Goal: Task Accomplishment & Management: Manage account settings

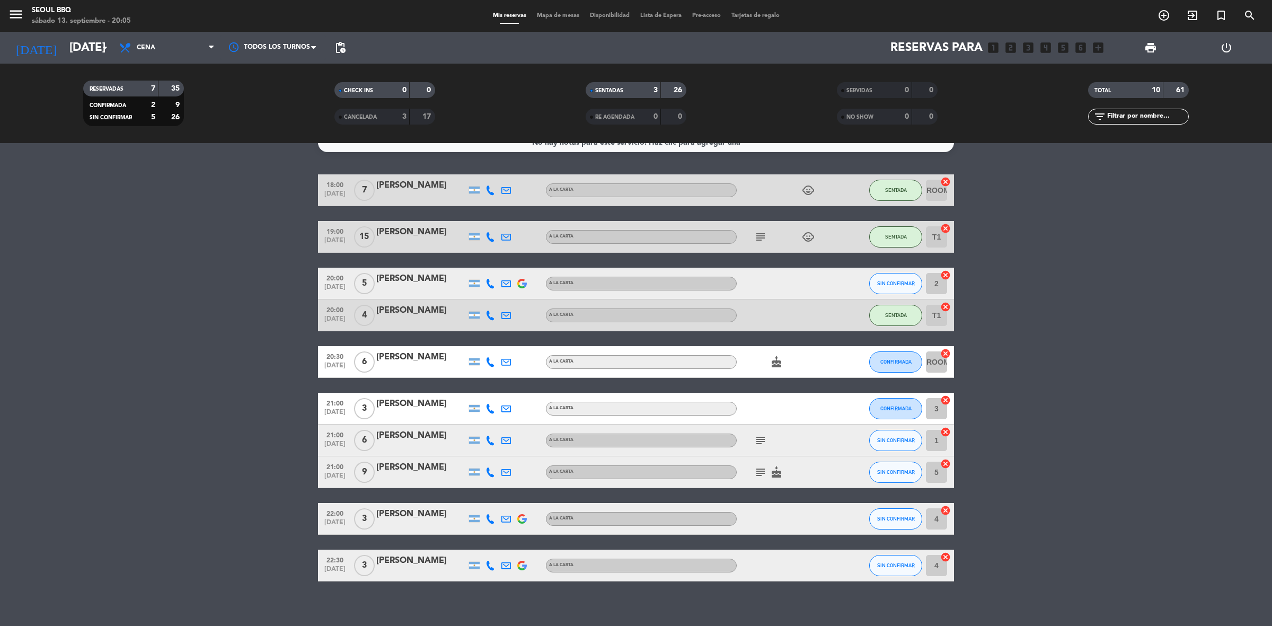
scroll to position [25, 0]
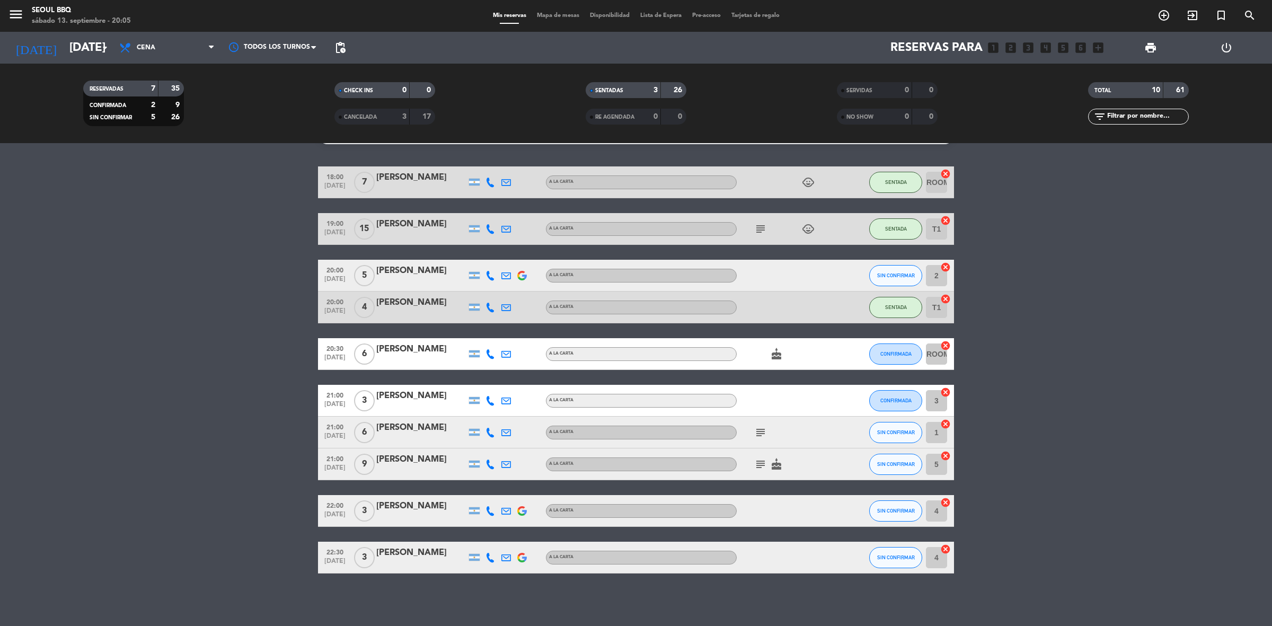
click at [944, 423] on icon "cancel" at bounding box center [945, 424] width 11 height 11
click at [936, 432] on icon "border_all" at bounding box center [938, 432] width 13 height 13
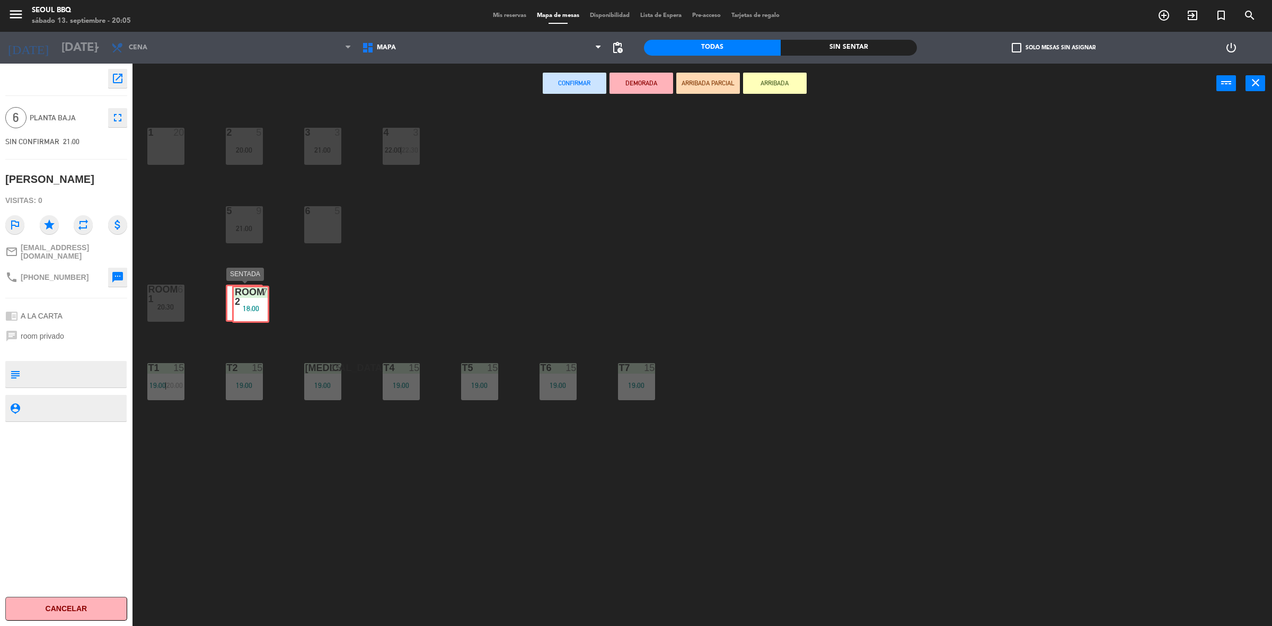
click at [254, 306] on div "ROOM 2 7 18:00 ROOM 2 7 18:00" at bounding box center [244, 303] width 37 height 37
click at [254, 306] on div "18:00" at bounding box center [244, 306] width 37 height 7
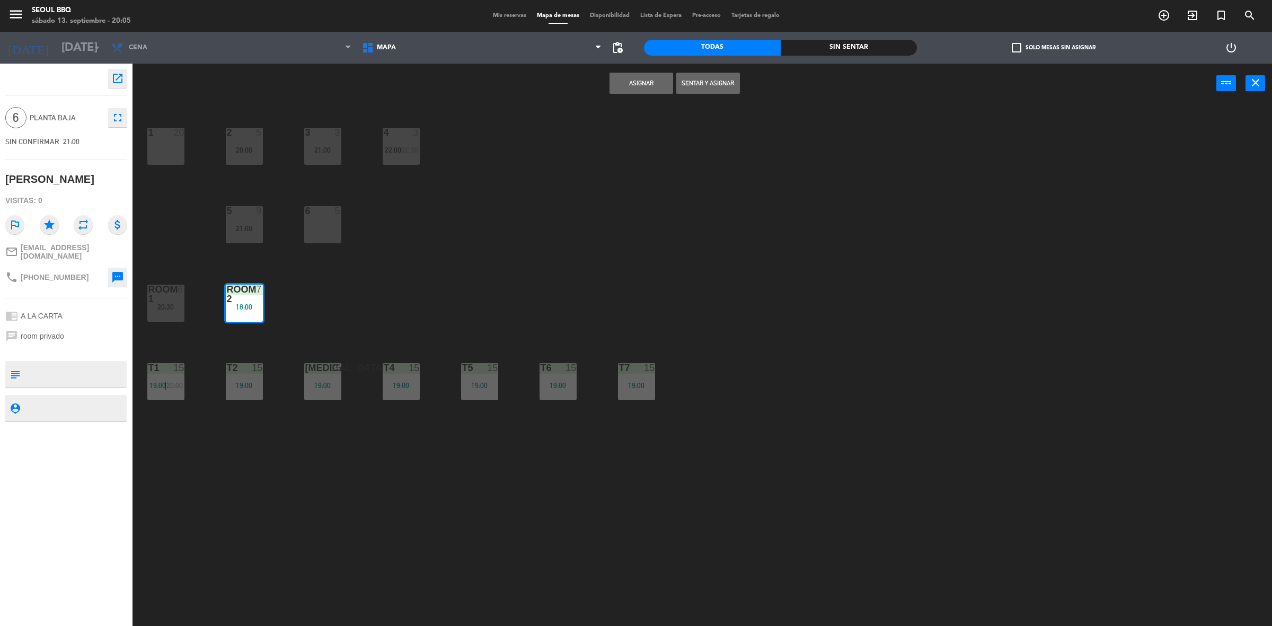
click at [655, 75] on button "Asignar" at bounding box center [641, 83] width 64 height 21
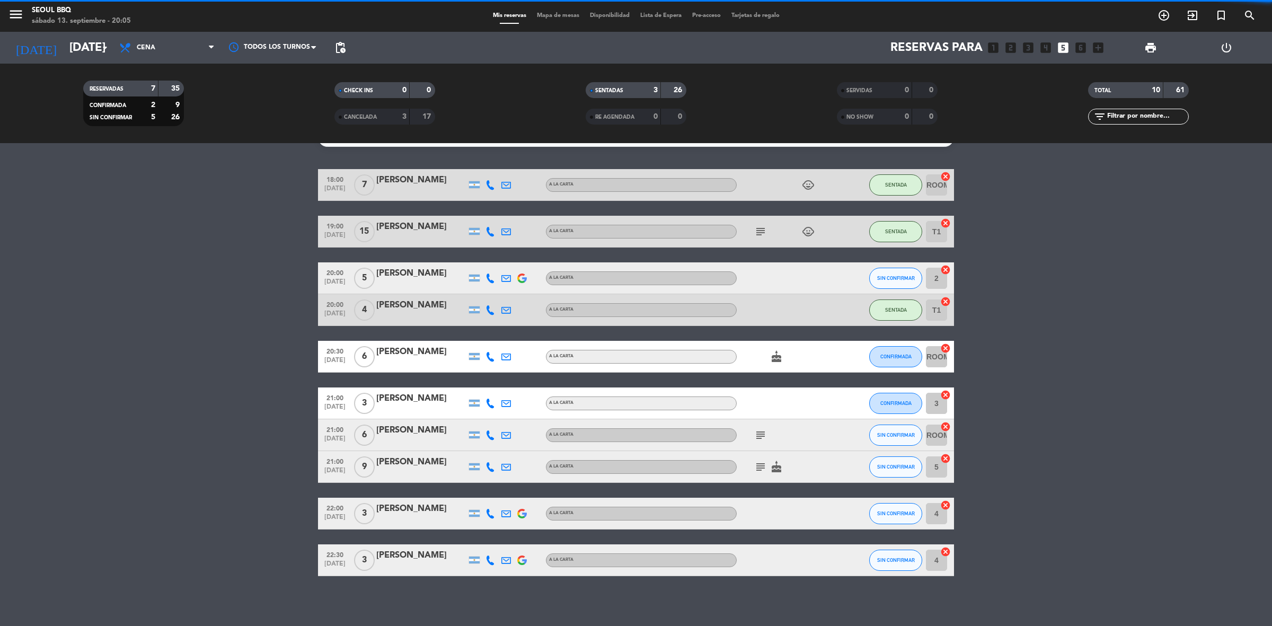
scroll to position [25, 0]
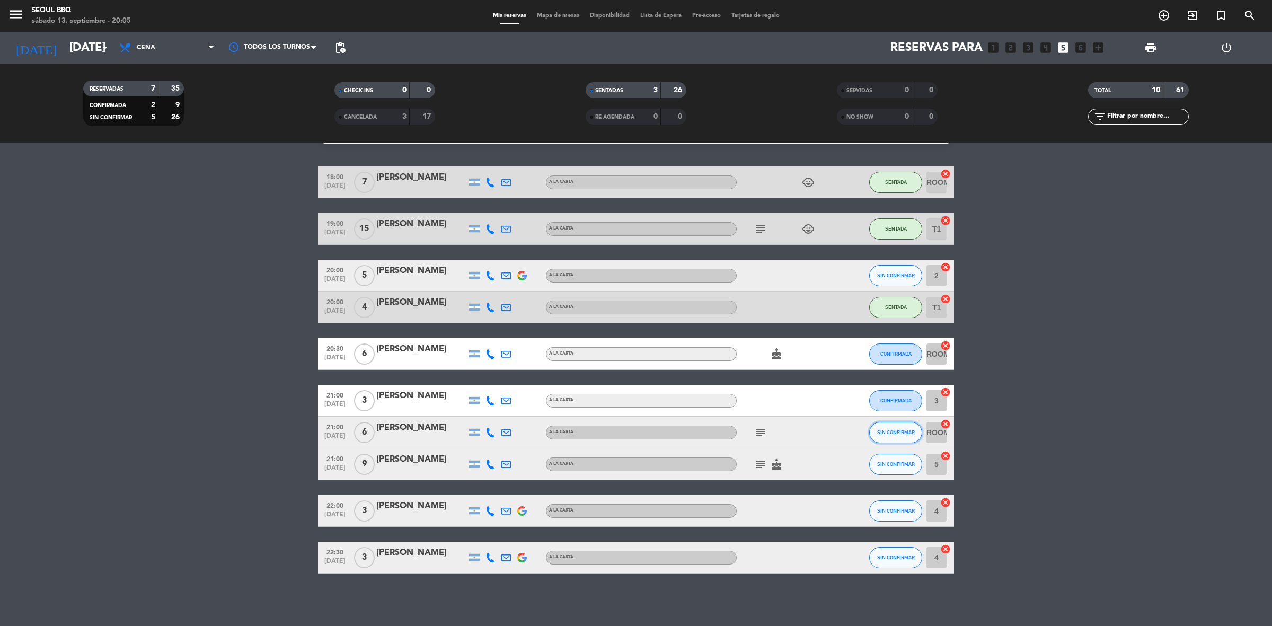
click at [889, 429] on span "SIN CONFIRMAR" at bounding box center [896, 432] width 38 height 6
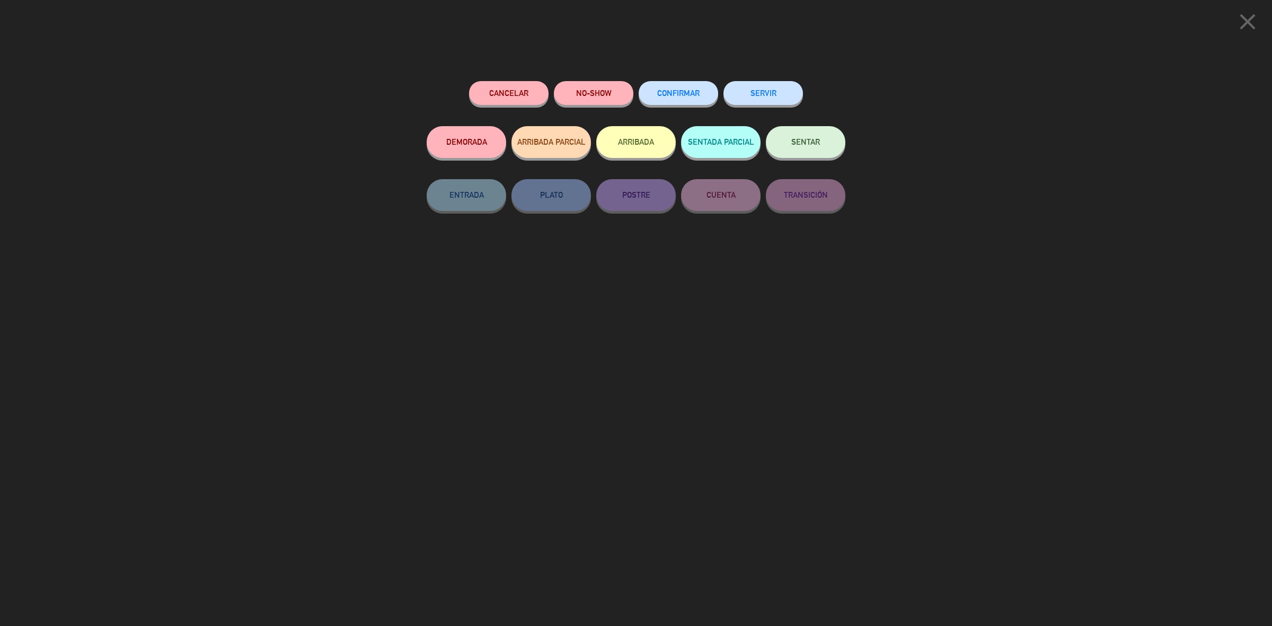
drag, startPoint x: 690, startPoint y: 75, endPoint x: 690, endPoint y: 88, distance: 12.7
click at [690, 76] on div "Cancelar NO-SHOW CONFIRMAR SERVIR DEMORADA ARRIBADA PARCIAL ARRIBADA SENTADA PA…" at bounding box center [635, 350] width 433 height 552
click at [690, 91] on span "CONFIRMAR" at bounding box center [678, 92] width 42 height 9
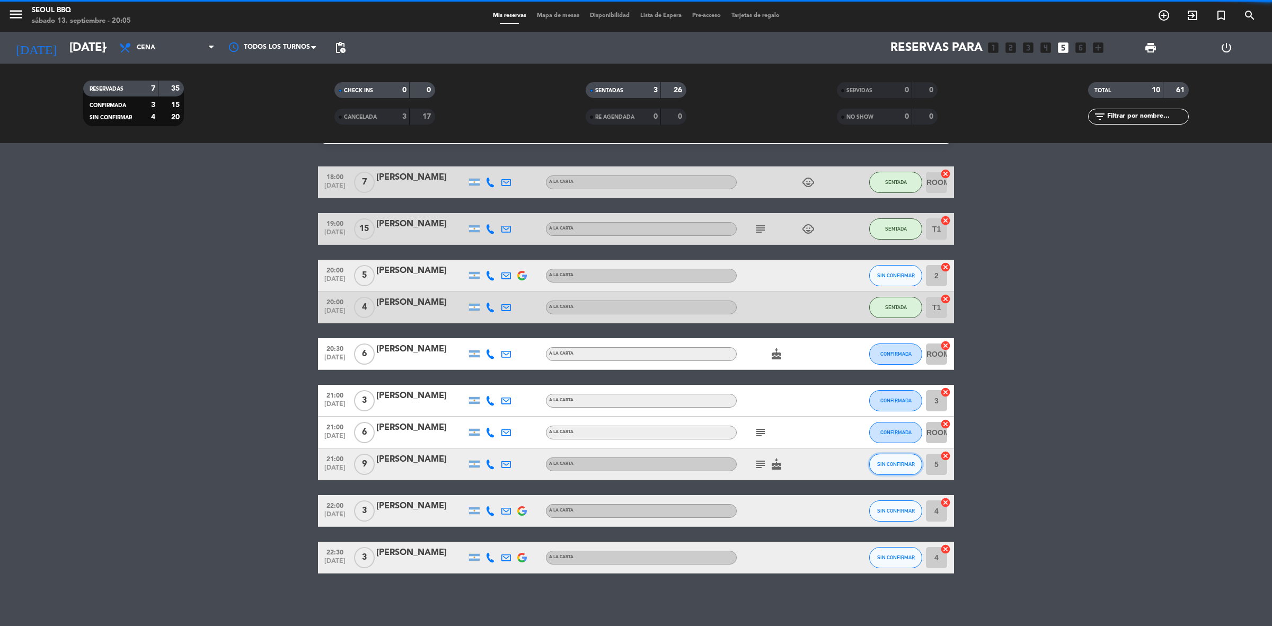
click at [880, 457] on button "SIN CONFIRMAR" at bounding box center [895, 464] width 53 height 21
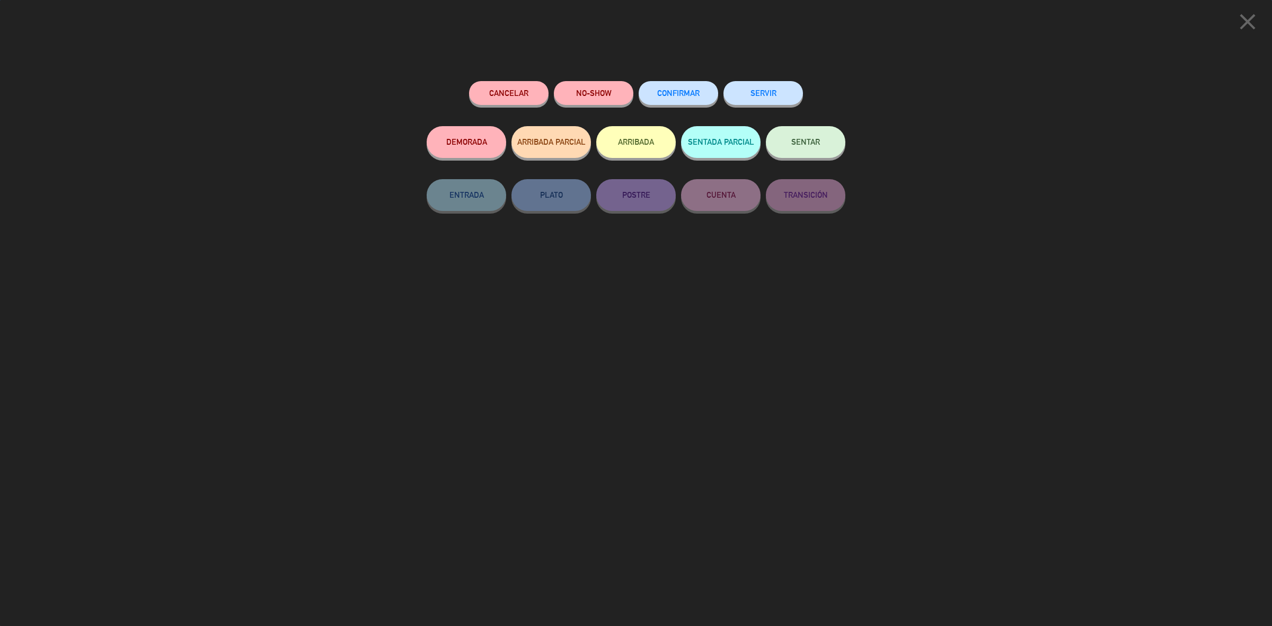
click at [689, 74] on div "Cancelar NO-SHOW CONFIRMAR SERVIR DEMORADA ARRIBADA PARCIAL ARRIBADA SENTADA PA…" at bounding box center [635, 350] width 433 height 552
click at [682, 91] on span "CONFIRMAR" at bounding box center [678, 92] width 42 height 9
click at [693, 100] on button "CONFIRMAR" at bounding box center [677, 93] width 79 height 24
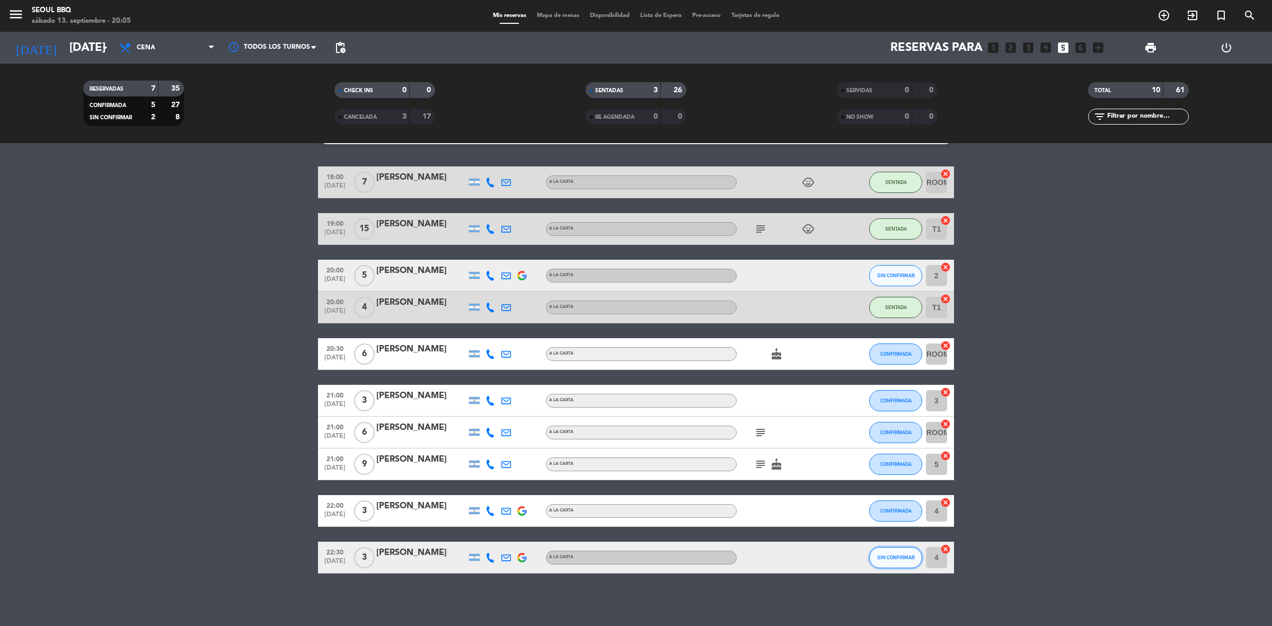
click at [901, 553] on button "SIN CONFIRMAR" at bounding box center [895, 557] width 53 height 21
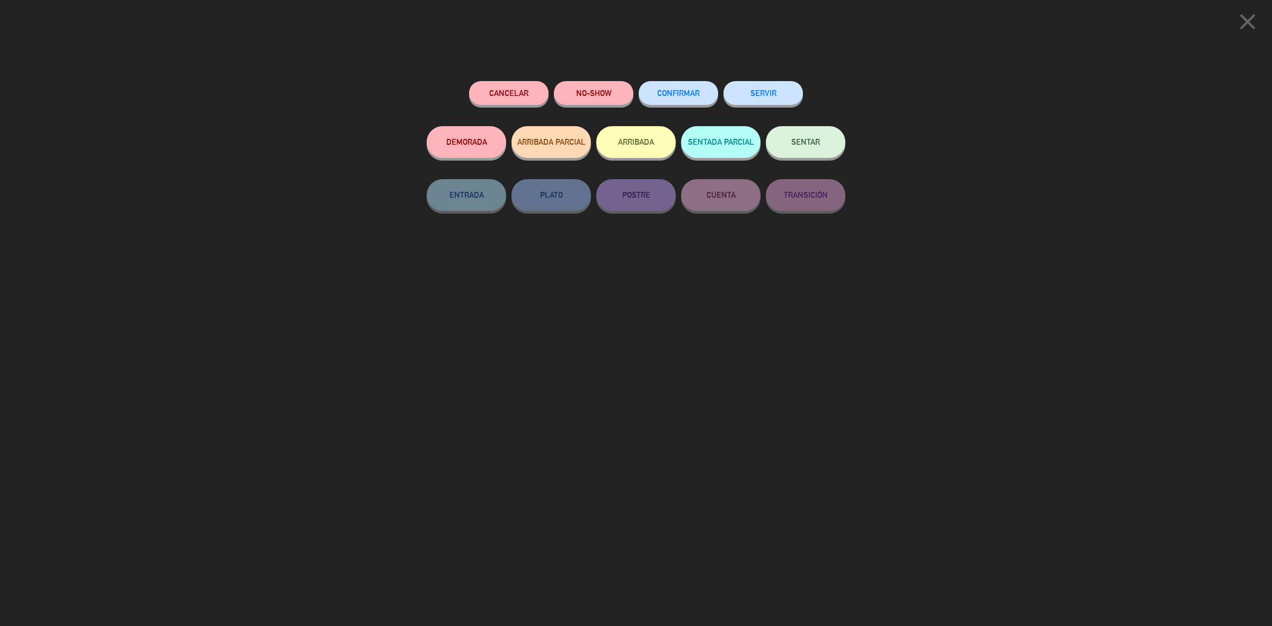
click at [691, 94] on span "CONFIRMAR" at bounding box center [678, 92] width 42 height 9
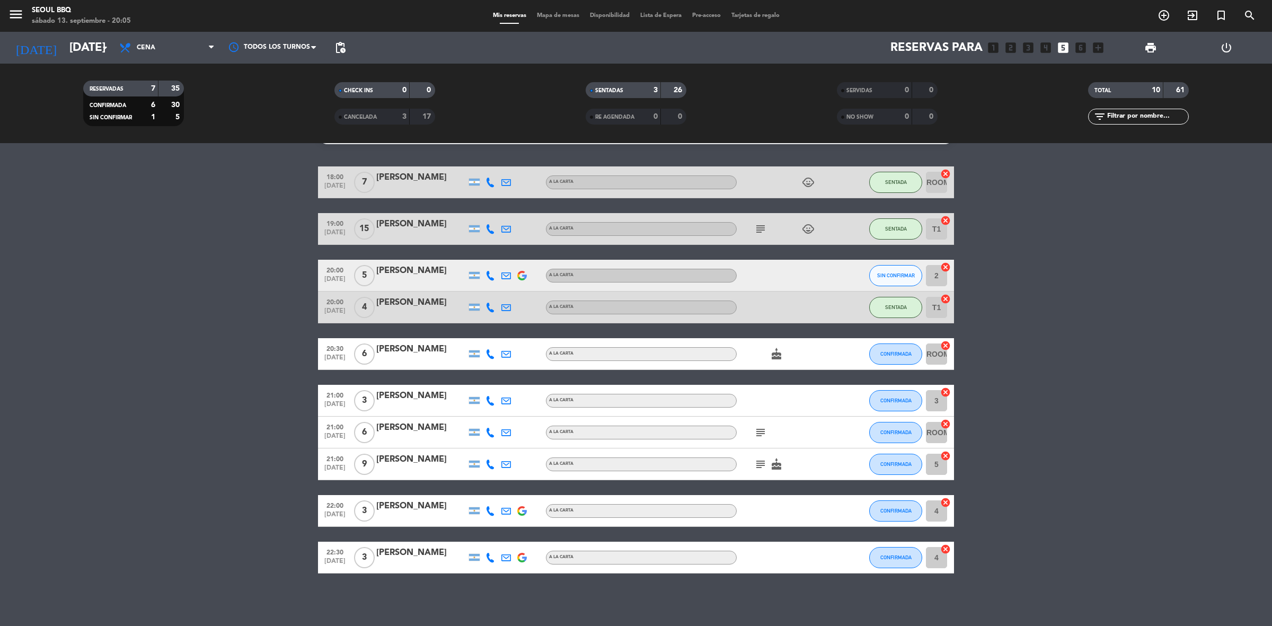
click at [946, 551] on icon "cancel" at bounding box center [945, 549] width 11 height 11
click at [935, 555] on icon "border_all" at bounding box center [938, 557] width 13 height 13
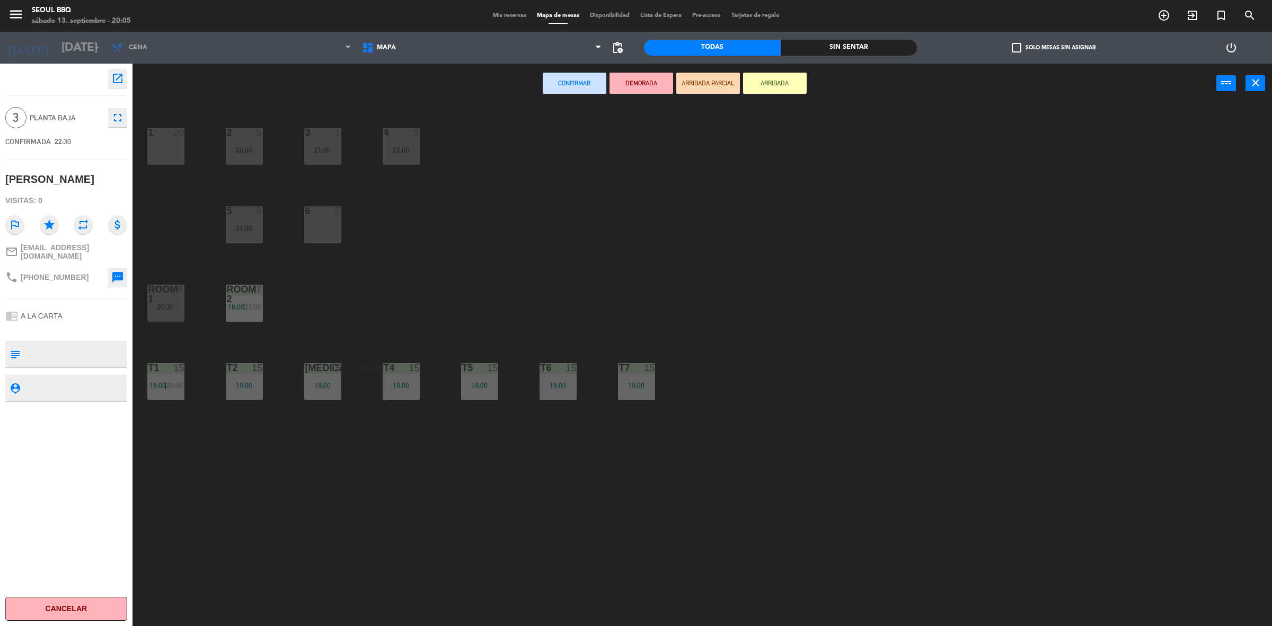
click at [173, 146] on div "1 20" at bounding box center [165, 146] width 37 height 37
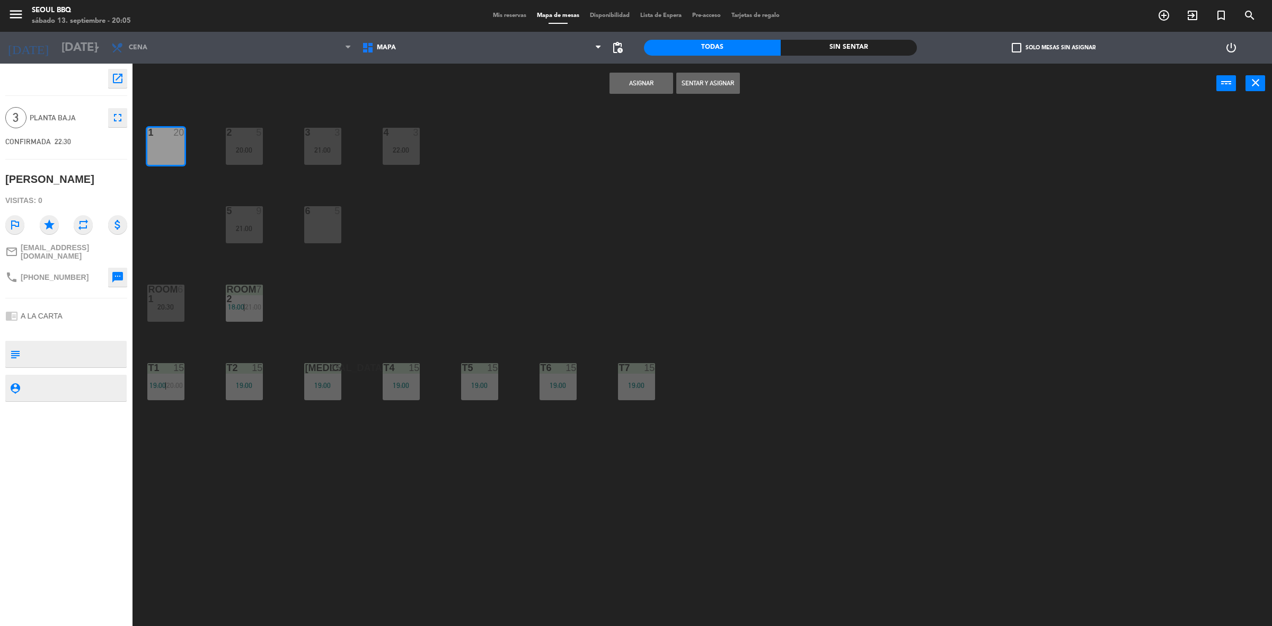
click at [622, 83] on button "Asignar" at bounding box center [641, 83] width 64 height 21
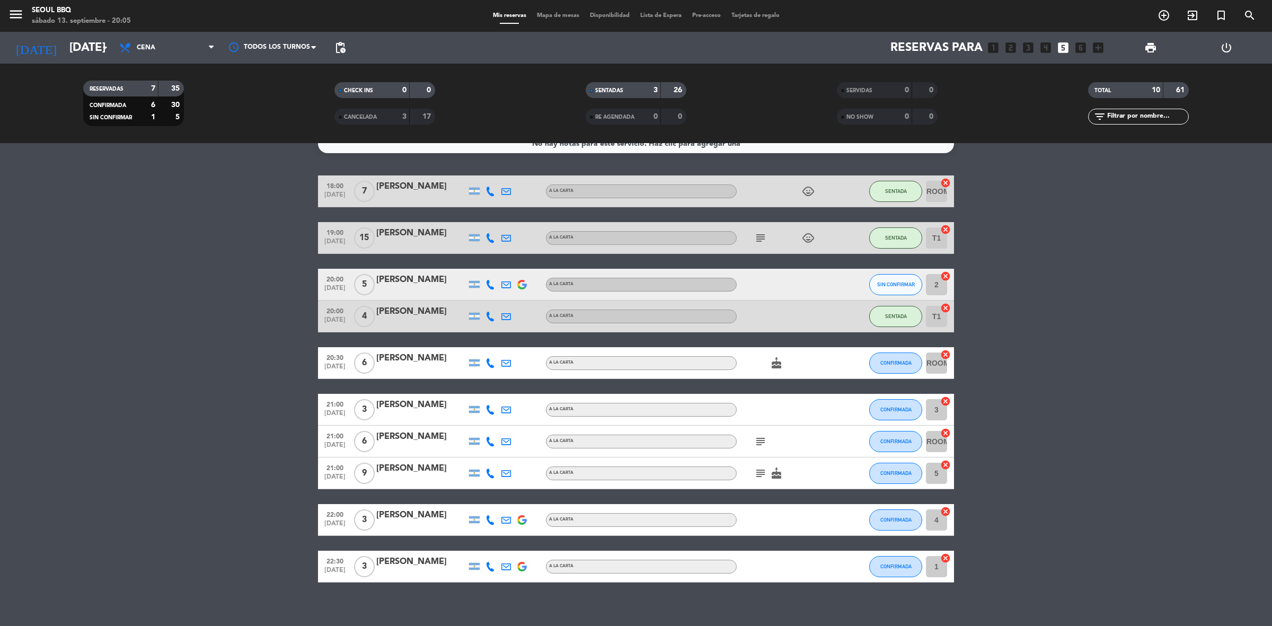
scroll to position [25, 0]
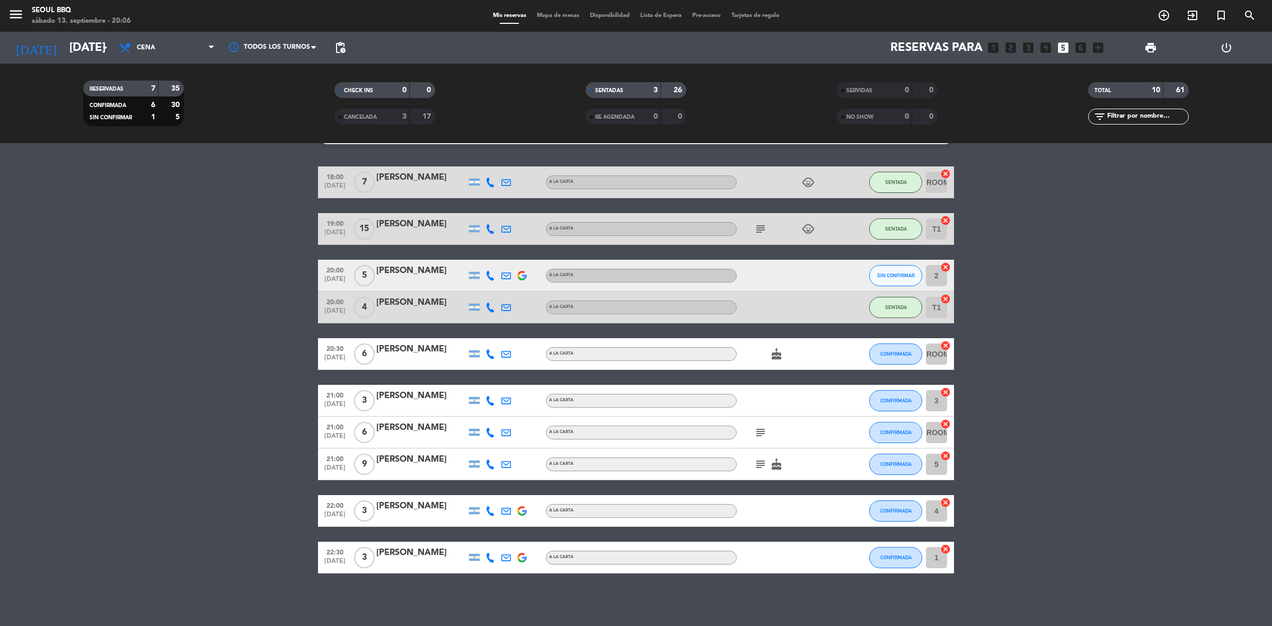
click at [974, 461] on bookings-row "18:00 [DATE] 7 [PERSON_NAME] A LA CARTA child_care SENTADA ROOM 2 cancel 19:00 …" at bounding box center [636, 369] width 1272 height 407
click at [894, 306] on div "20:00 [DATE] 4 [PERSON_NAME] A LA CARTA SENTADA T1 cancel" at bounding box center [636, 307] width 636 height 32
click at [1271, 57] on div "menu Seoul bbq sábado 13. septiembre - 20:22 Mis reservas Mapa de mesas Disponi…" at bounding box center [636, 71] width 1272 height 143
click at [1271, 57] on div "[DATE] [DATE] arrow_drop_down Todos los servicios Cena Cena Todos los servicios…" at bounding box center [636, 48] width 1272 height 32
click at [1271, 61] on div "[DATE] [DATE] arrow_drop_down Todos los servicios Cena Cena Todos los servicios…" at bounding box center [636, 48] width 1272 height 32
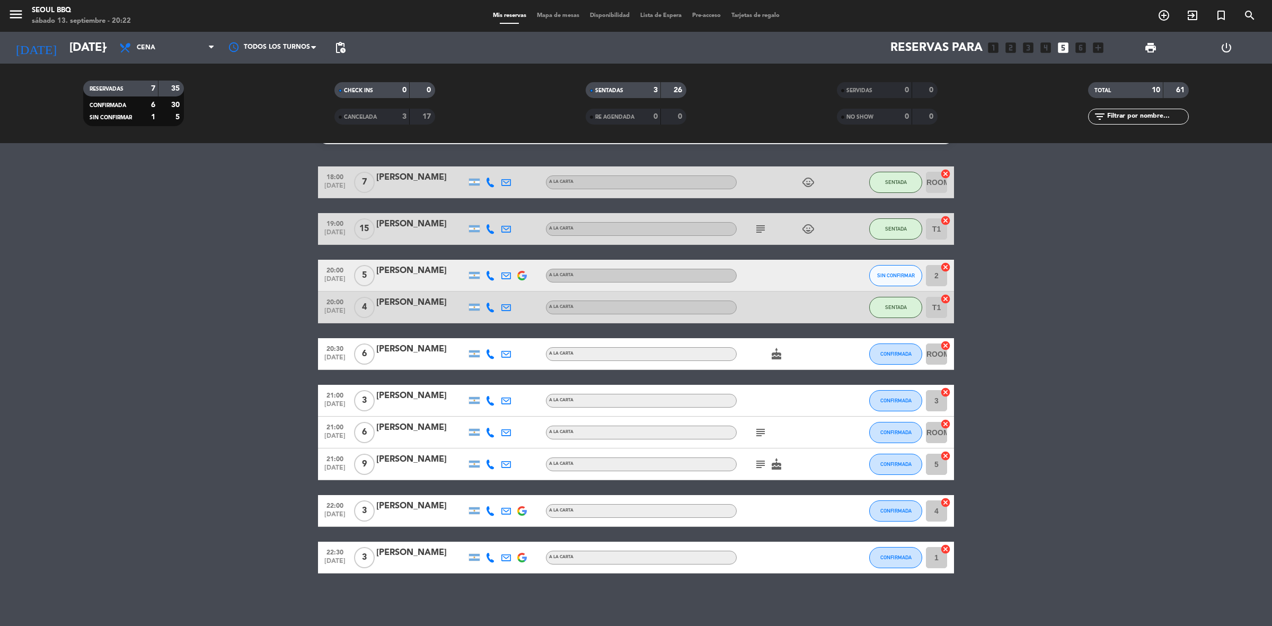
click at [1271, 70] on div "RESERVADAS 7 35 CONFIRMADA 6 30 SIN CONFIRMAR 1 5 CHECK INS 0 0 CANCELADA 3 17 …" at bounding box center [636, 103] width 1272 height 79
click at [1271, 73] on div "RESERVADAS 7 35 CONFIRMADA 6 30 SIN CONFIRMAR 1 5 CHECK INS 0 0 CANCELADA 3 17 …" at bounding box center [636, 103] width 1272 height 79
click at [1270, 74] on div "RESERVADAS 7 35 CONFIRMADA 6 30 SIN CONFIRMAR 1 5 CHECK INS 0 0 CANCELADA 3 17 …" at bounding box center [636, 103] width 1272 height 58
click at [1205, 566] on bookings-row "18:00 [DATE] 7 [PERSON_NAME] A LA CARTA child_care SENTADA ROOM 2 cancel 19:00 …" at bounding box center [636, 369] width 1272 height 407
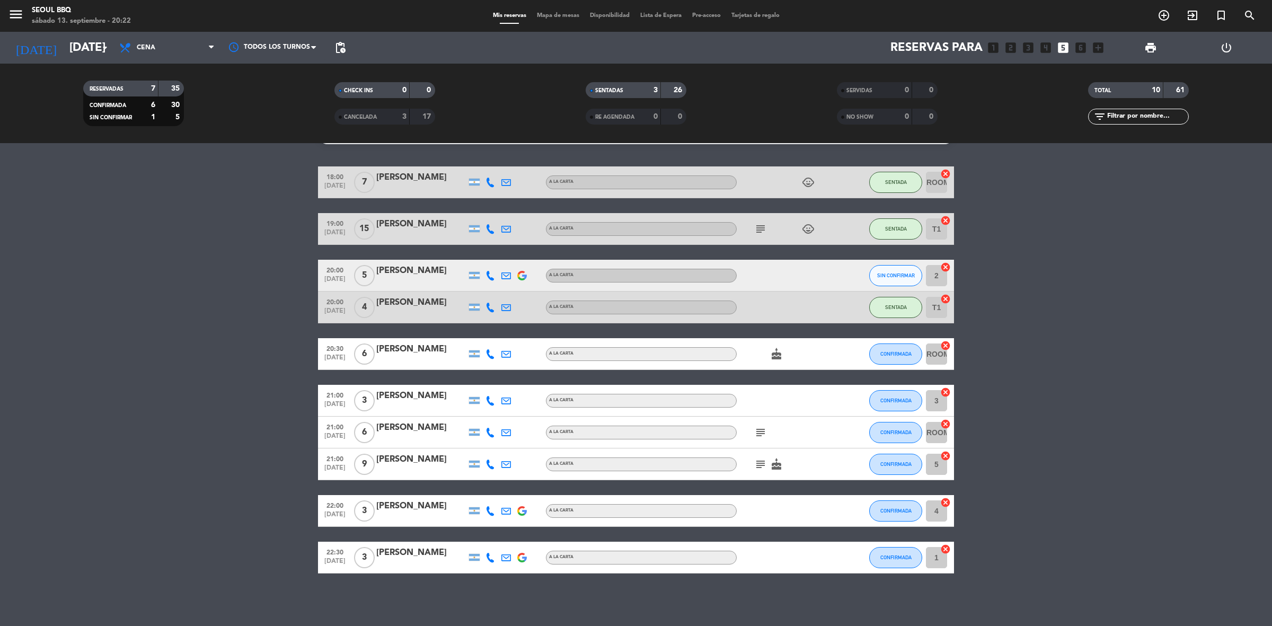
drag, startPoint x: 805, startPoint y: 559, endPoint x: 525, endPoint y: 579, distance: 281.0
click at [486, 578] on div "No hay notas para este servicio. Haz clic para agregar una 18:00 [DATE] 7 [PERS…" at bounding box center [636, 384] width 1272 height 483
click at [894, 269] on button "SIN CONFIRMAR" at bounding box center [895, 275] width 53 height 21
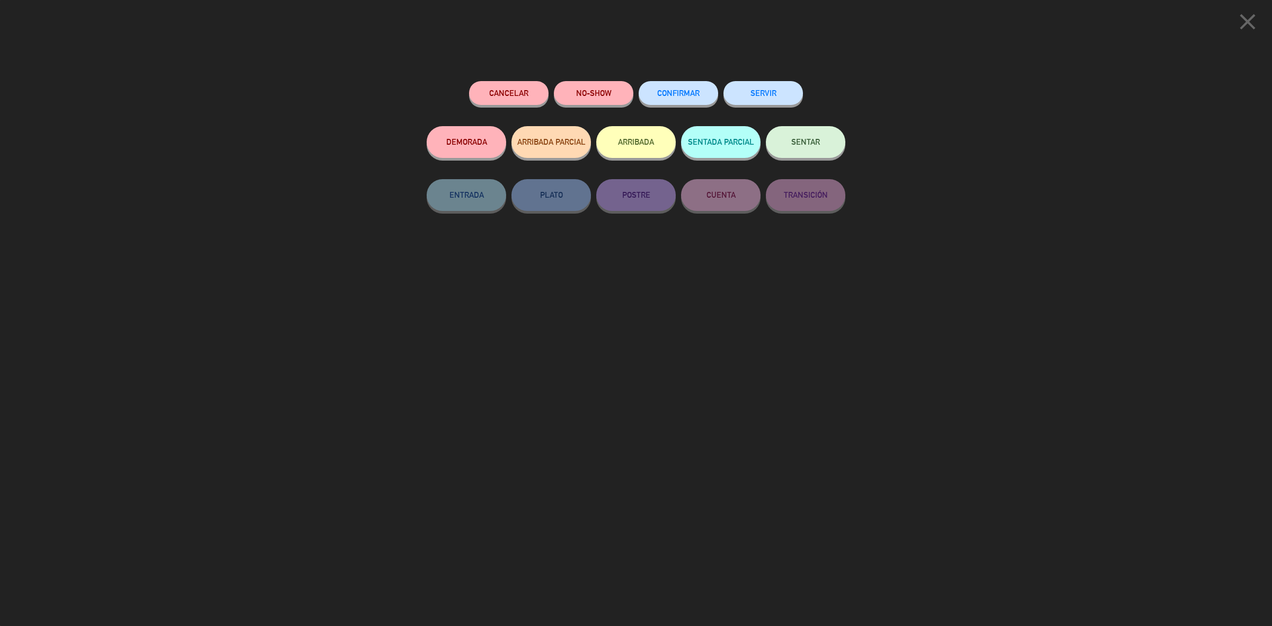
click at [595, 93] on button "NO-SHOW" at bounding box center [593, 93] width 79 height 24
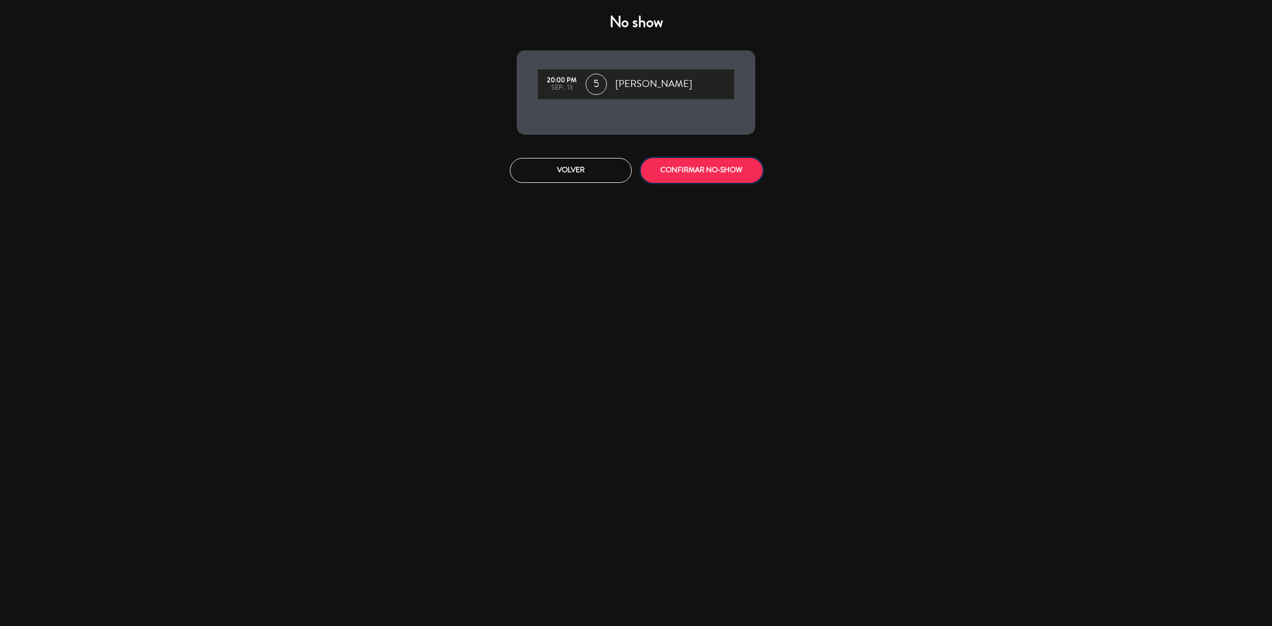
click at [690, 170] on button "CONFIRMAR NO-SHOW" at bounding box center [702, 170] width 122 height 25
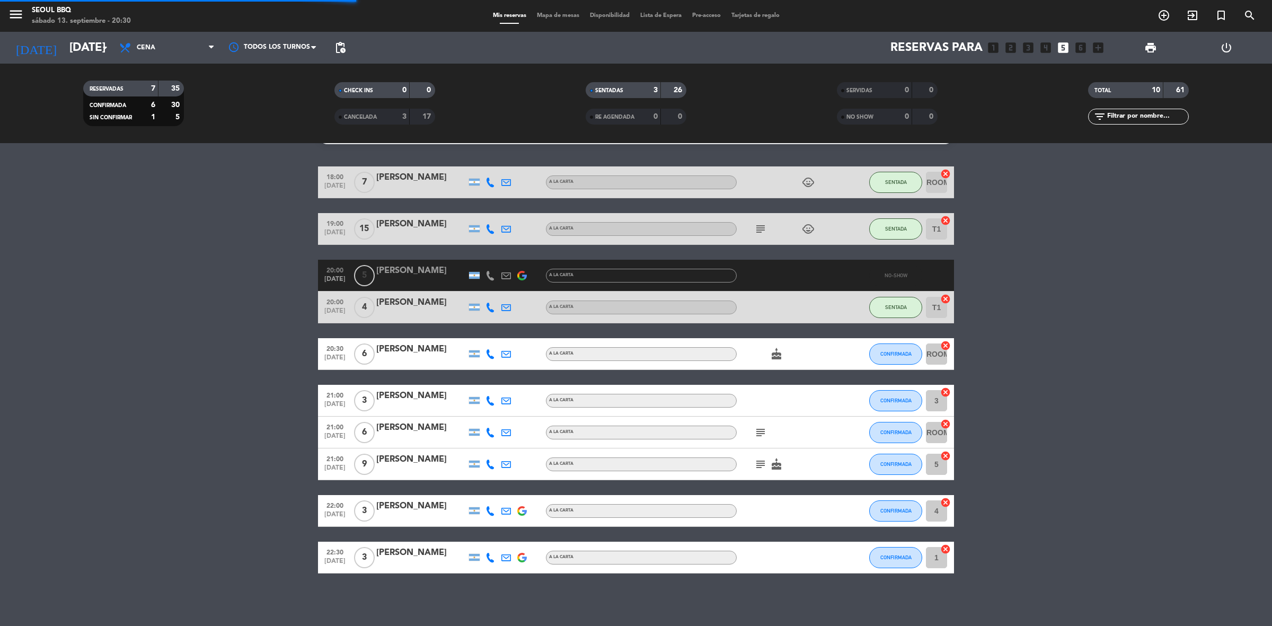
scroll to position [0, 0]
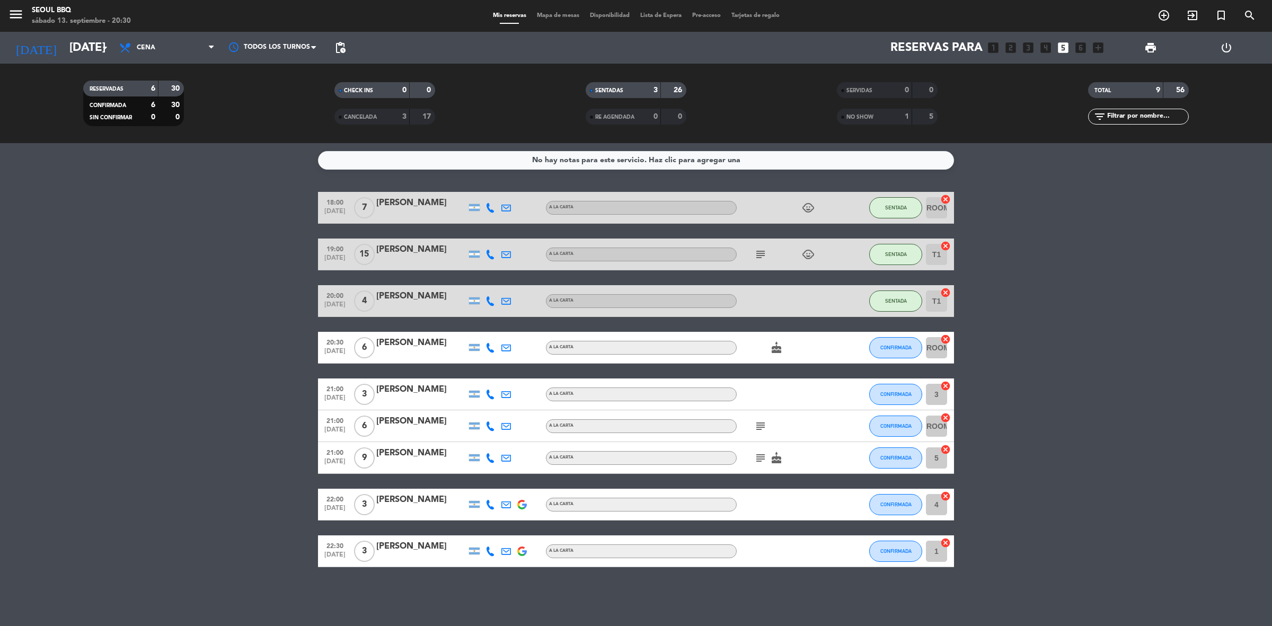
click at [935, 398] on input "3" at bounding box center [936, 394] width 21 height 21
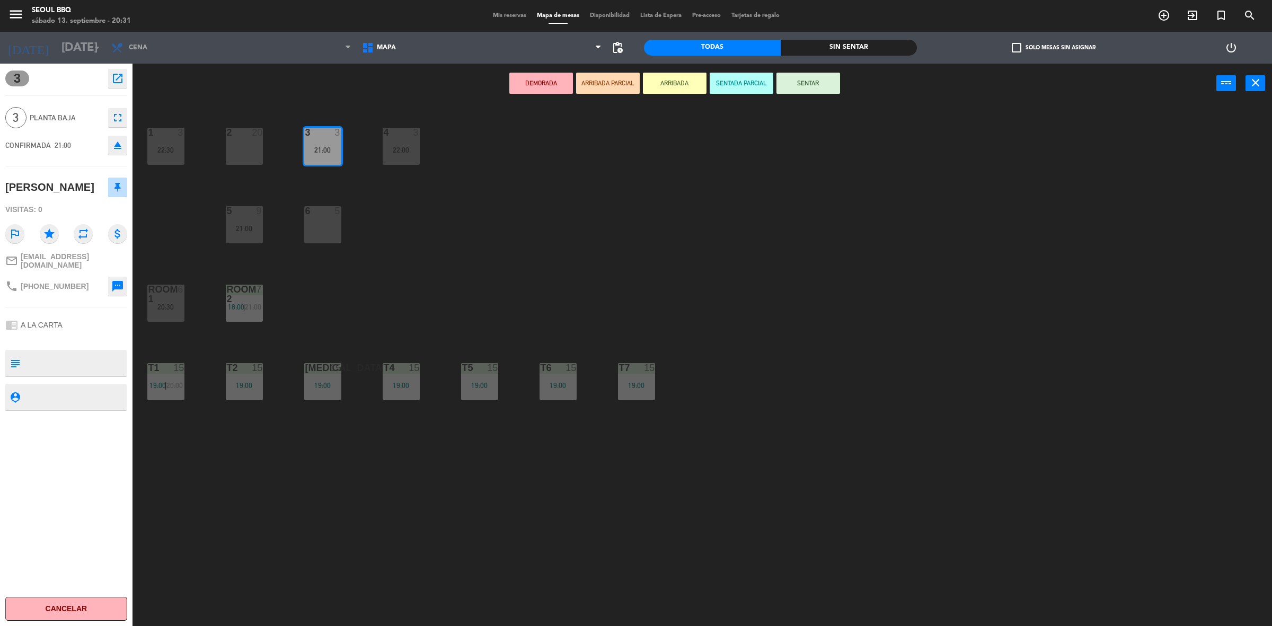
click at [246, 141] on div "2 20" at bounding box center [244, 146] width 37 height 37
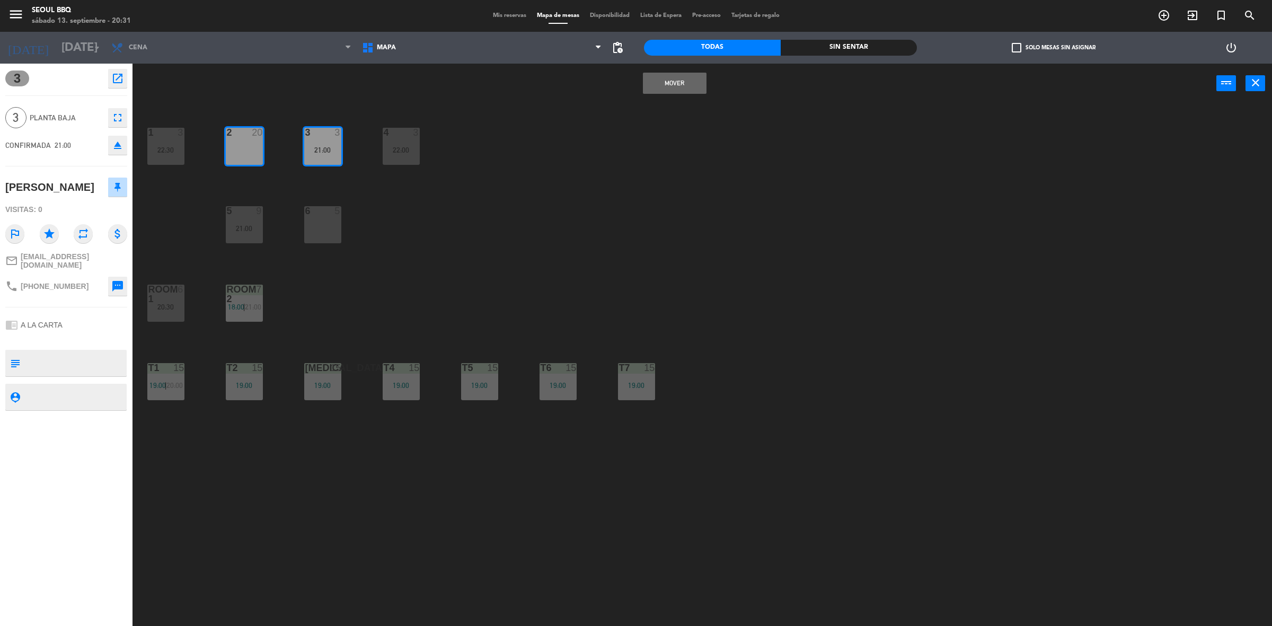
click at [243, 142] on div "2 20" at bounding box center [244, 146] width 37 height 37
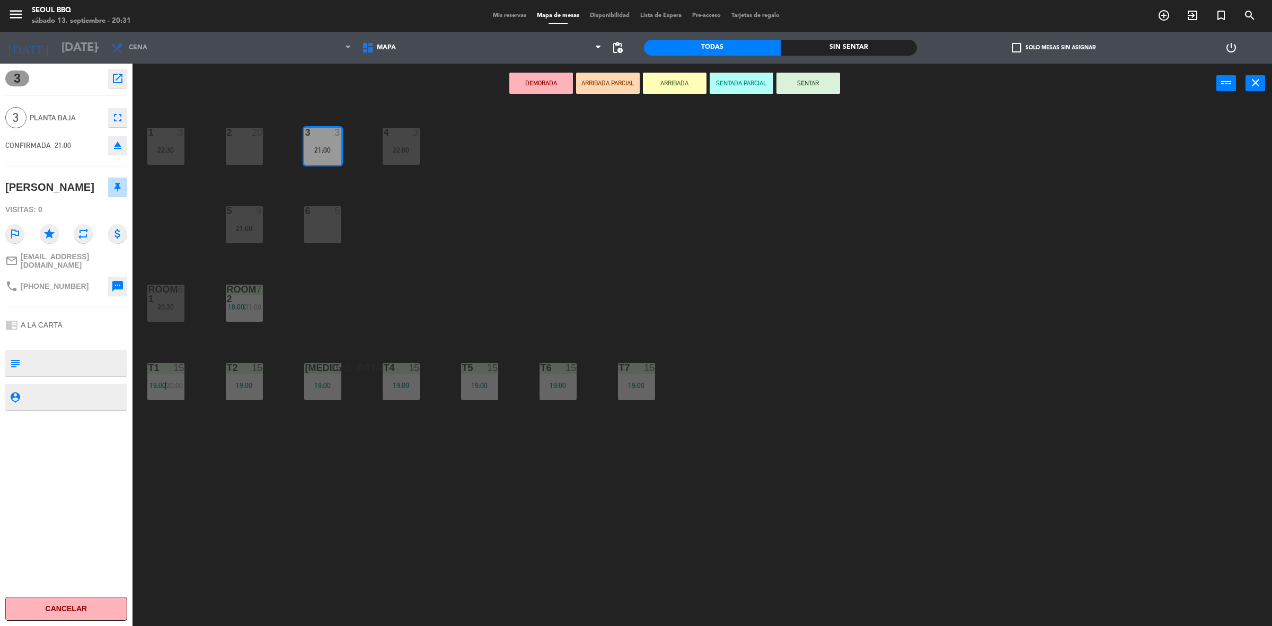
click at [243, 142] on div "2 20" at bounding box center [244, 146] width 37 height 37
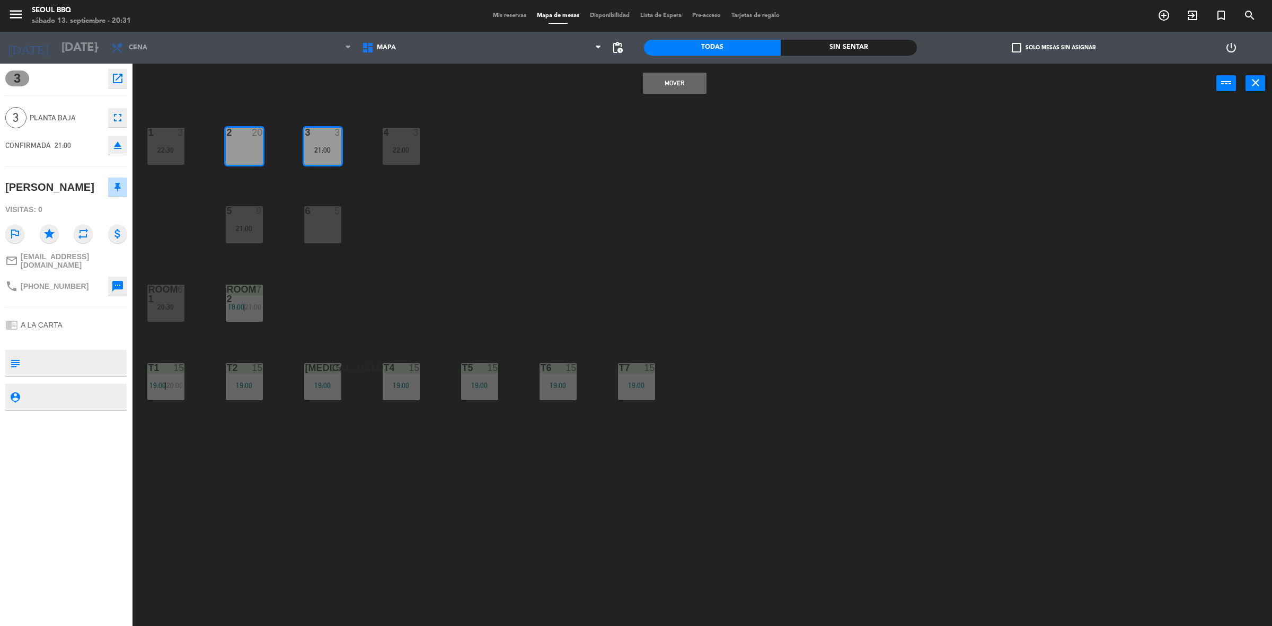
click at [643, 77] on button "Mover" at bounding box center [675, 83] width 64 height 21
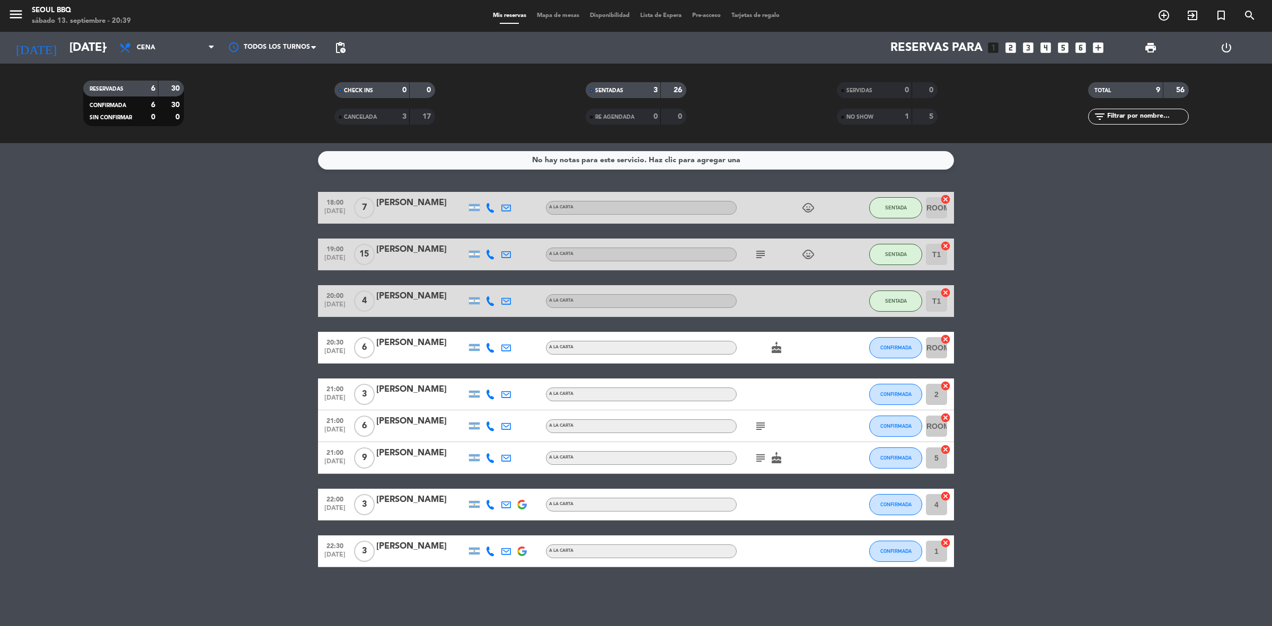
click at [880, 116] on div "NO SHOW" at bounding box center [863, 117] width 49 height 12
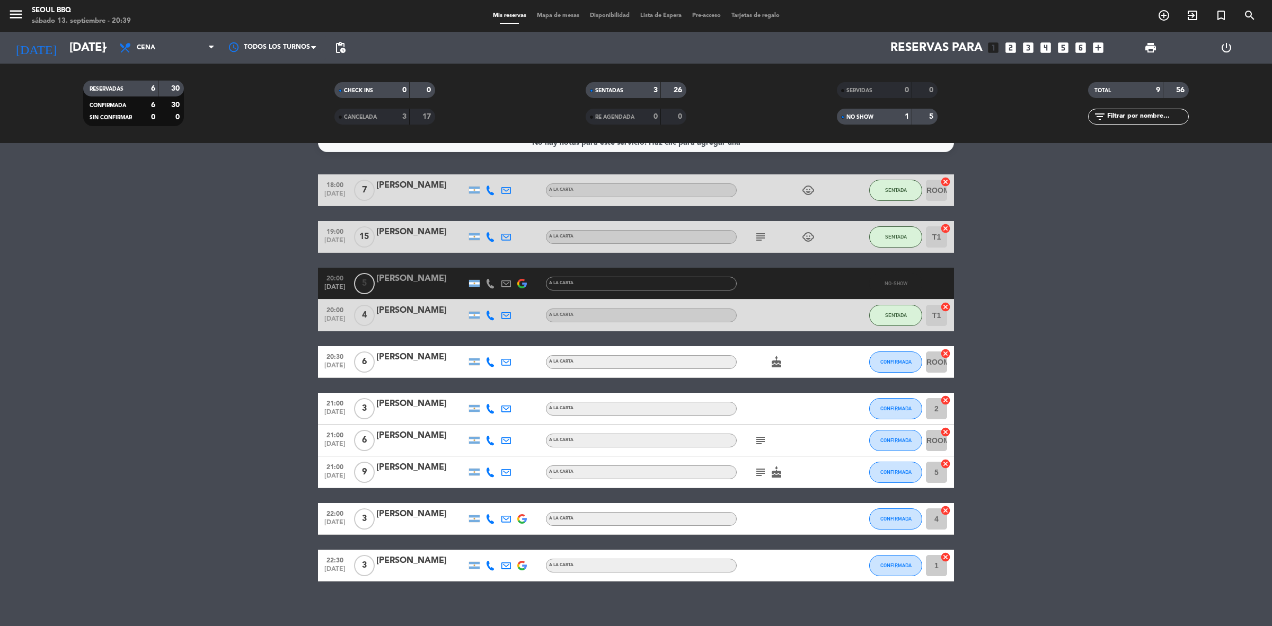
scroll to position [25, 0]
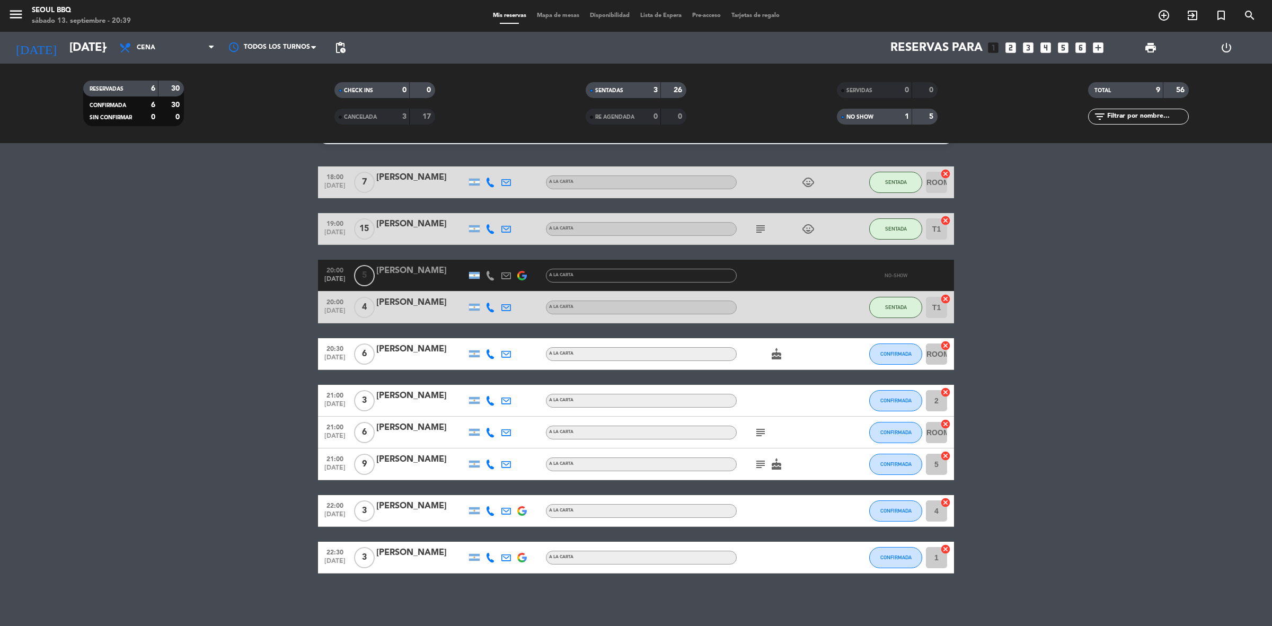
click at [836, 279] on div at bounding box center [846, 275] width 29 height 31
drag, startPoint x: 804, startPoint y: 273, endPoint x: 777, endPoint y: 276, distance: 27.2
click at [777, 276] on div at bounding box center [784, 275] width 95 height 31
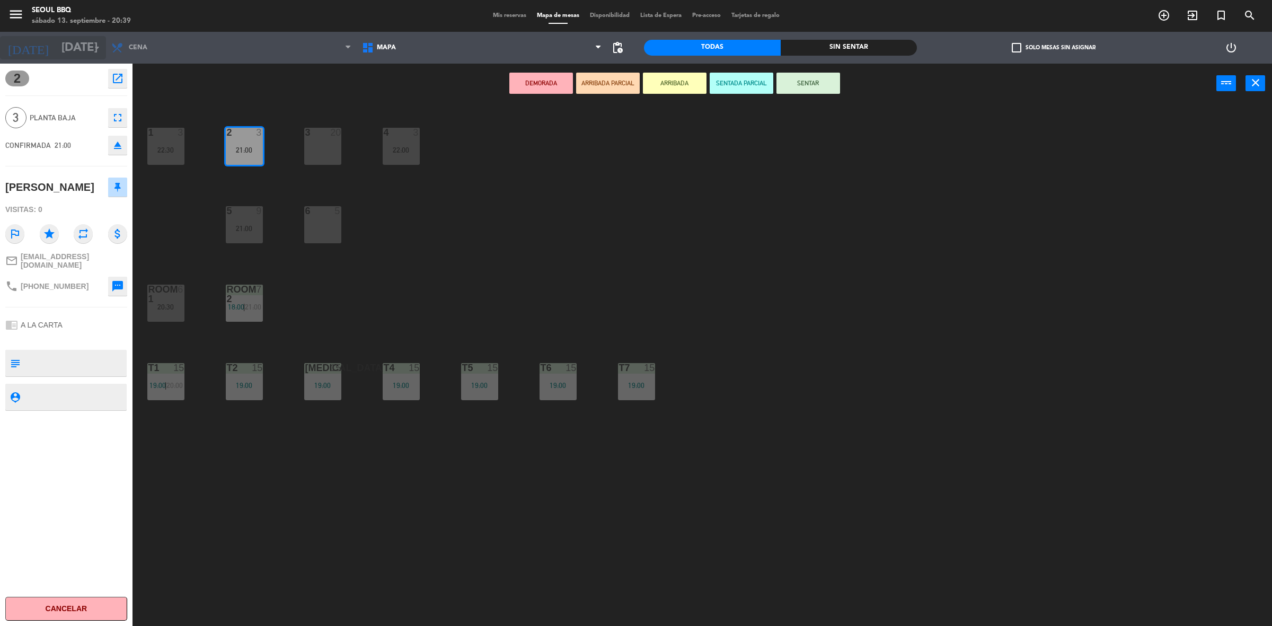
click at [56, 45] on input "[DATE]" at bounding box center [130, 48] width 148 height 24
click at [1250, 83] on icon "close" at bounding box center [1255, 82] width 13 height 13
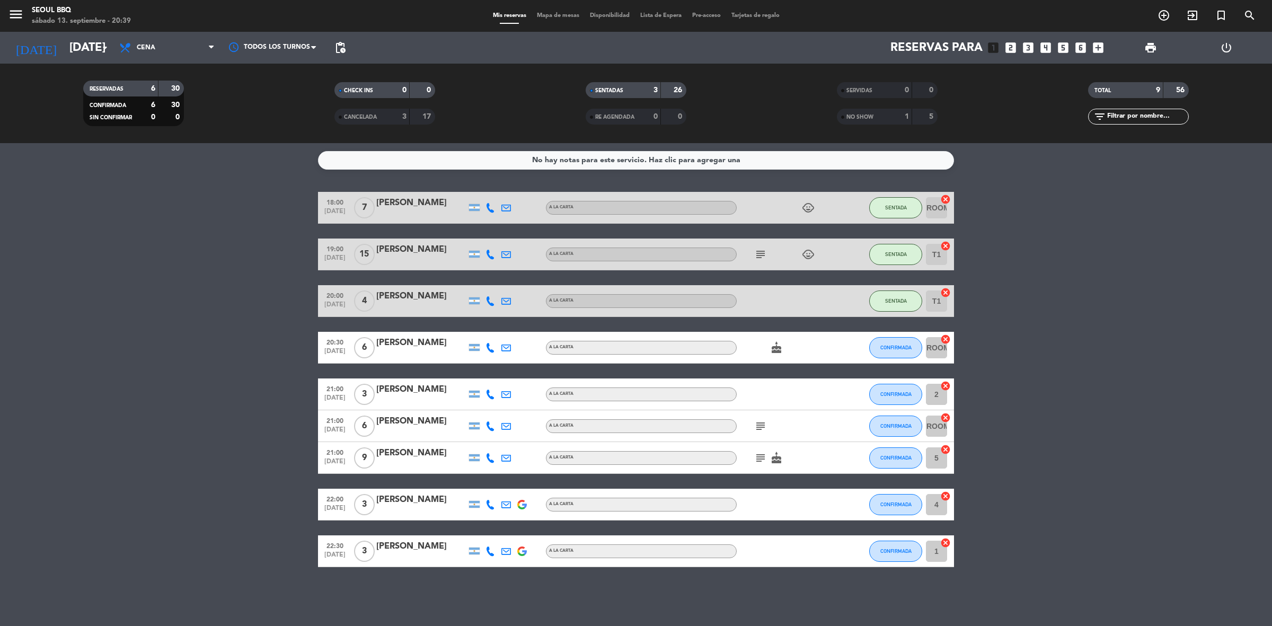
click at [889, 113] on div "1" at bounding box center [898, 117] width 21 height 12
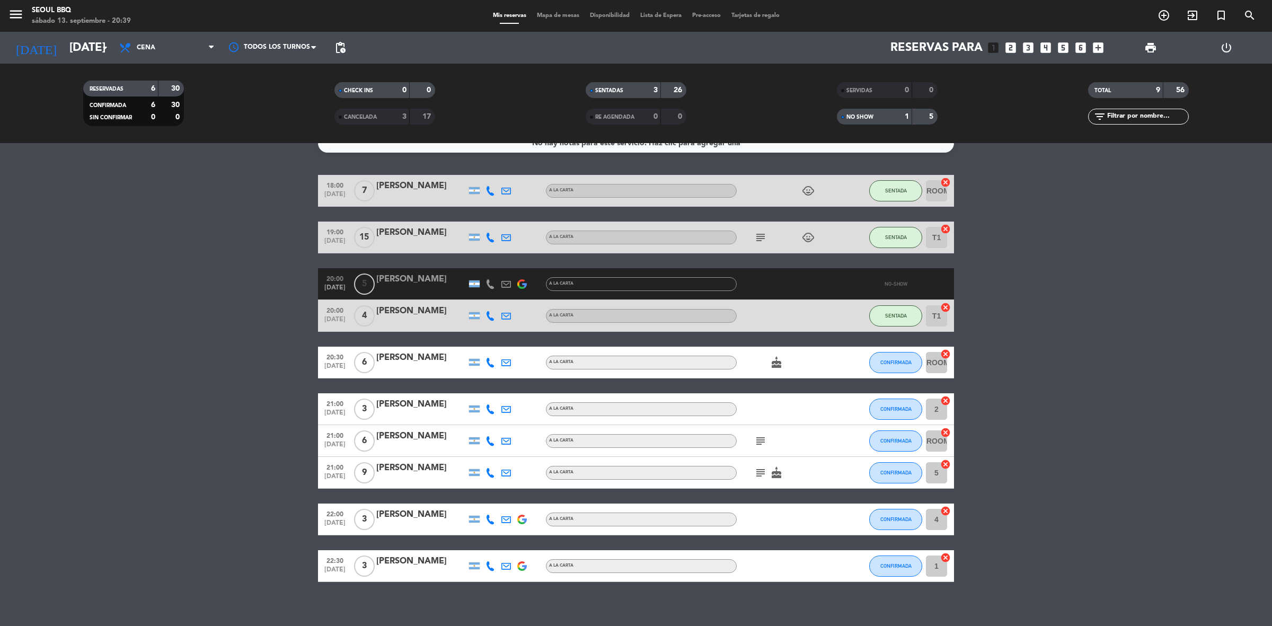
scroll to position [25, 0]
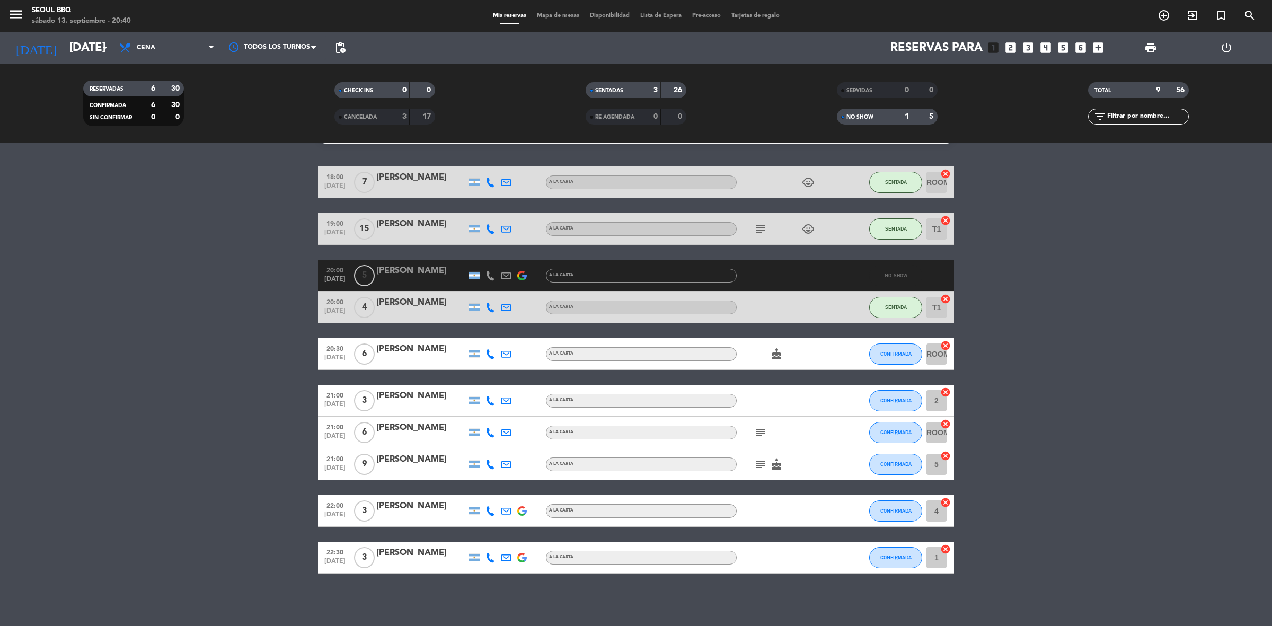
drag, startPoint x: 737, startPoint y: 279, endPoint x: 1140, endPoint y: 398, distance: 420.5
click at [1140, 398] on bookings-row "18:00 [DATE] 7 [PERSON_NAME] A LA CARTA child_care SENTADA ROOM 2 cancel 19:00 …" at bounding box center [636, 369] width 1272 height 407
click at [359, 277] on span "5" at bounding box center [364, 275] width 21 height 21
click at [335, 48] on span "pending_actions" at bounding box center [340, 47] width 13 height 13
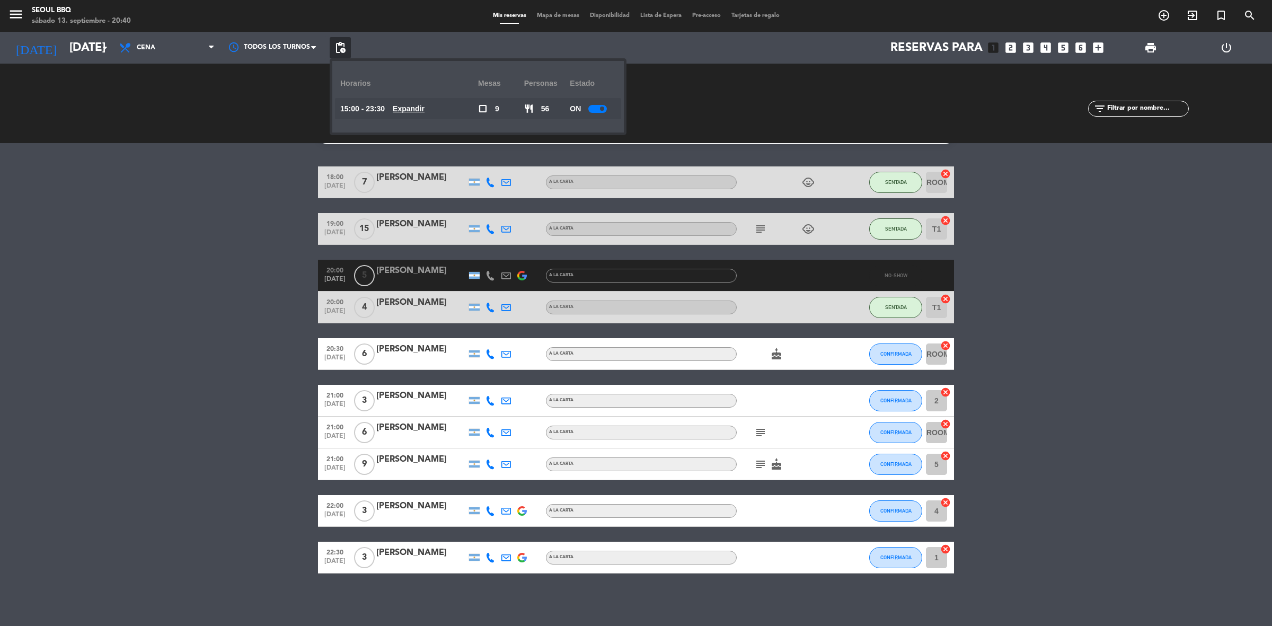
click at [321, 87] on div "CHECK INS 0 0 CANCELADA 3 17" at bounding box center [384, 103] width 251 height 58
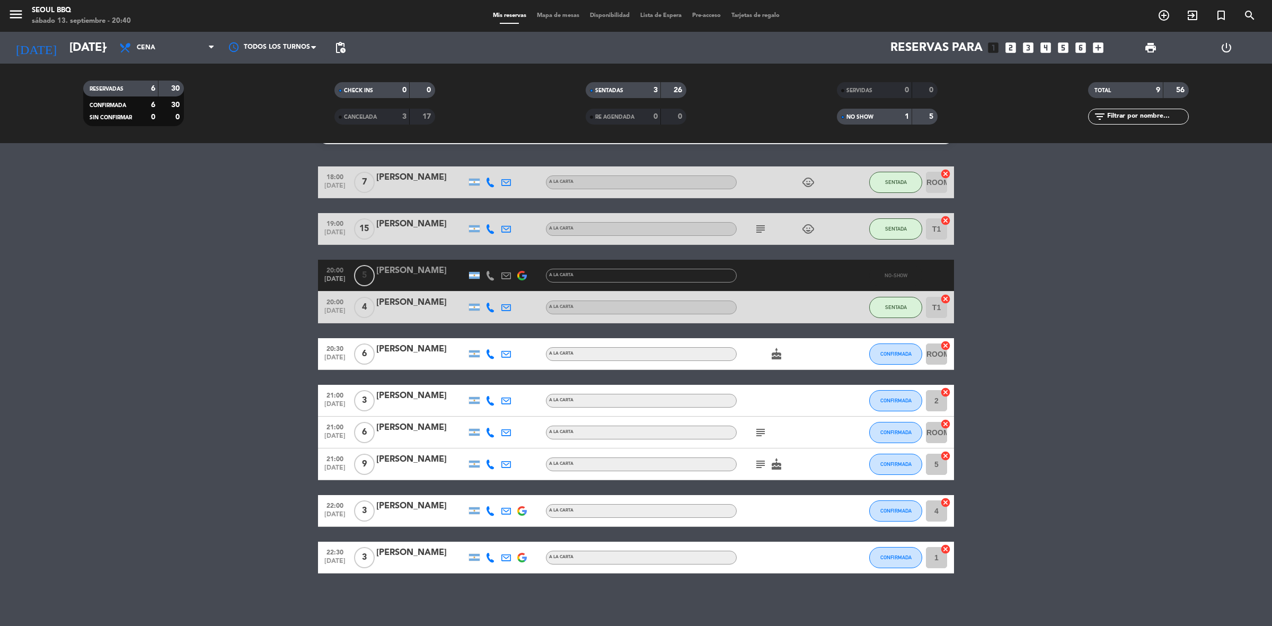
click at [937, 398] on input "2" at bounding box center [936, 400] width 21 height 21
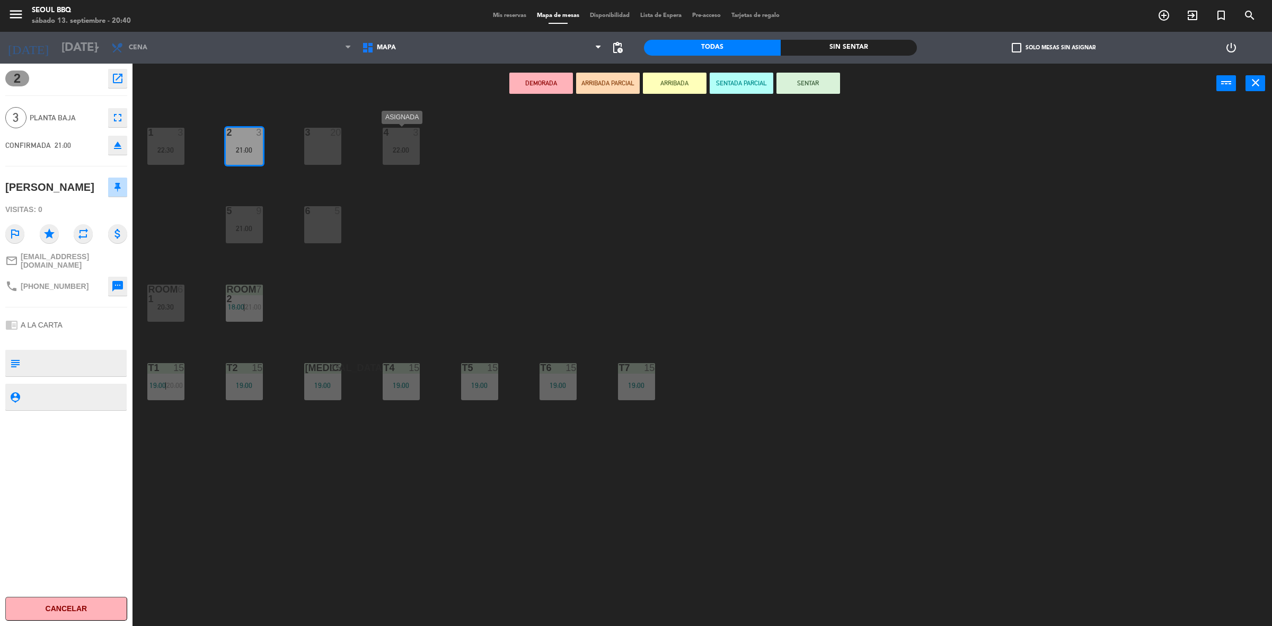
click at [403, 156] on div "4 3 22:00" at bounding box center [401, 146] width 37 height 37
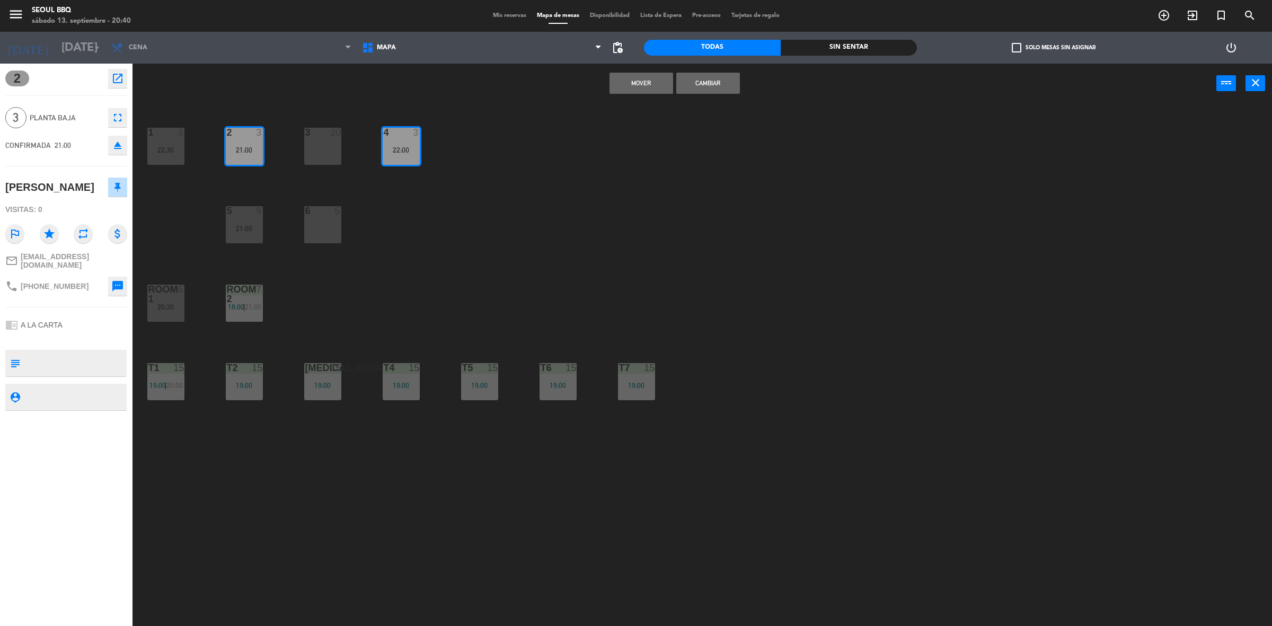
click at [639, 78] on button "Mover" at bounding box center [641, 83] width 64 height 21
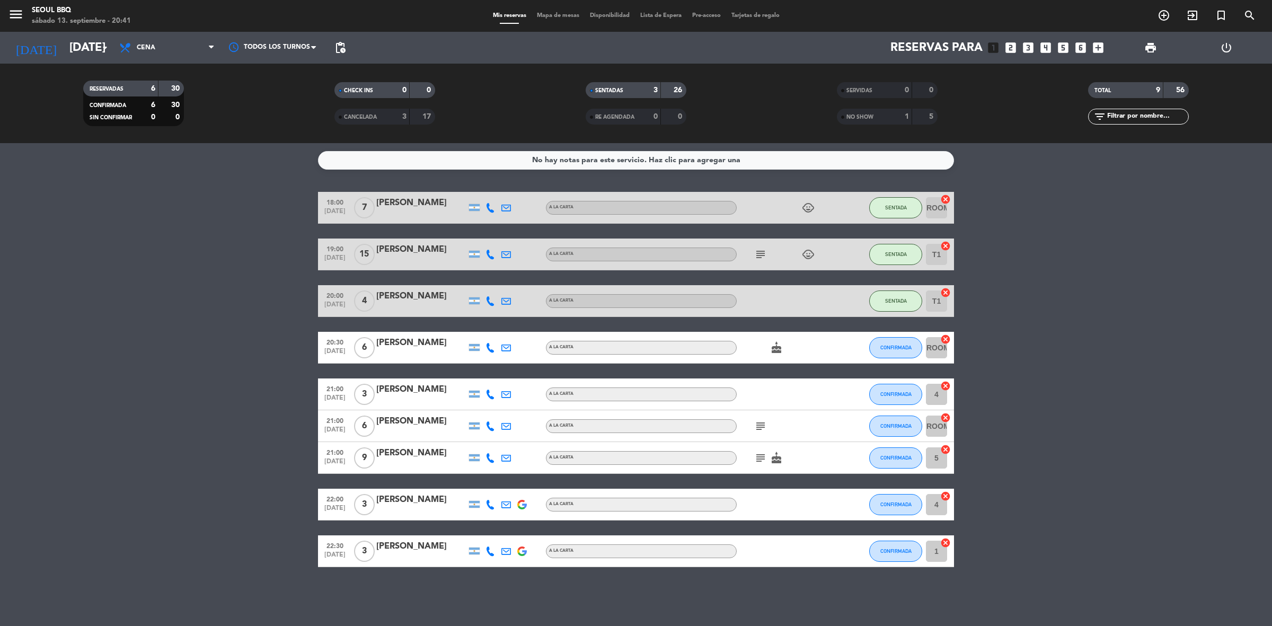
click at [934, 501] on input "4" at bounding box center [936, 504] width 21 height 21
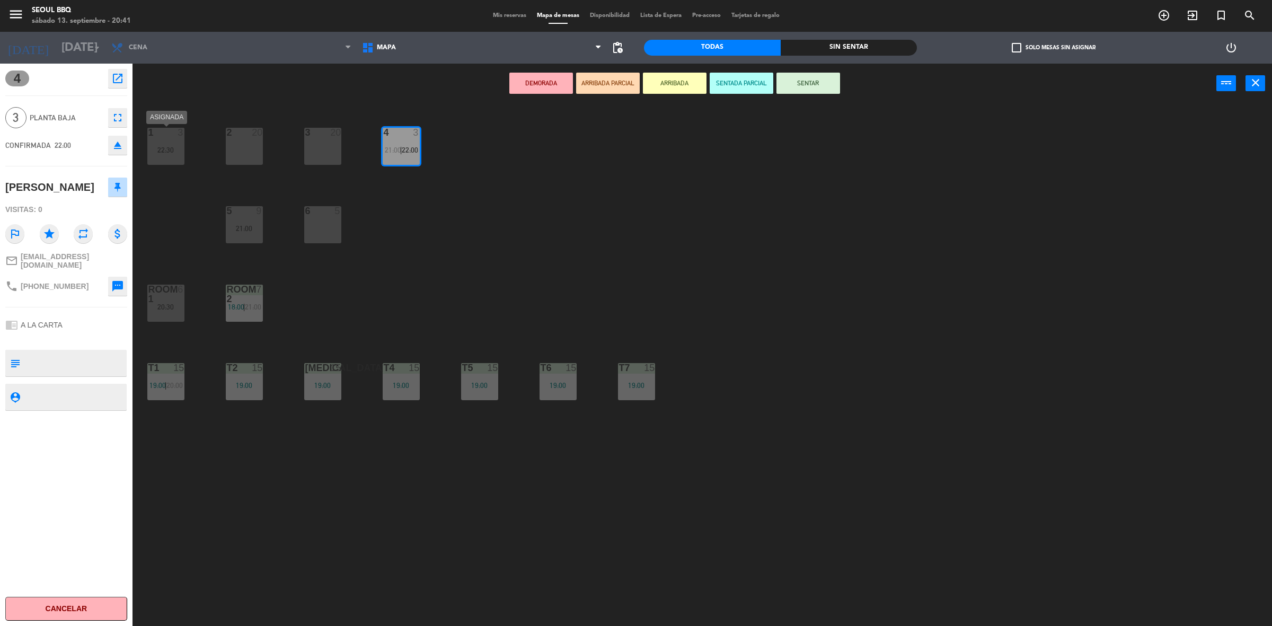
click at [166, 154] on div "1 3 22:30" at bounding box center [165, 146] width 37 height 37
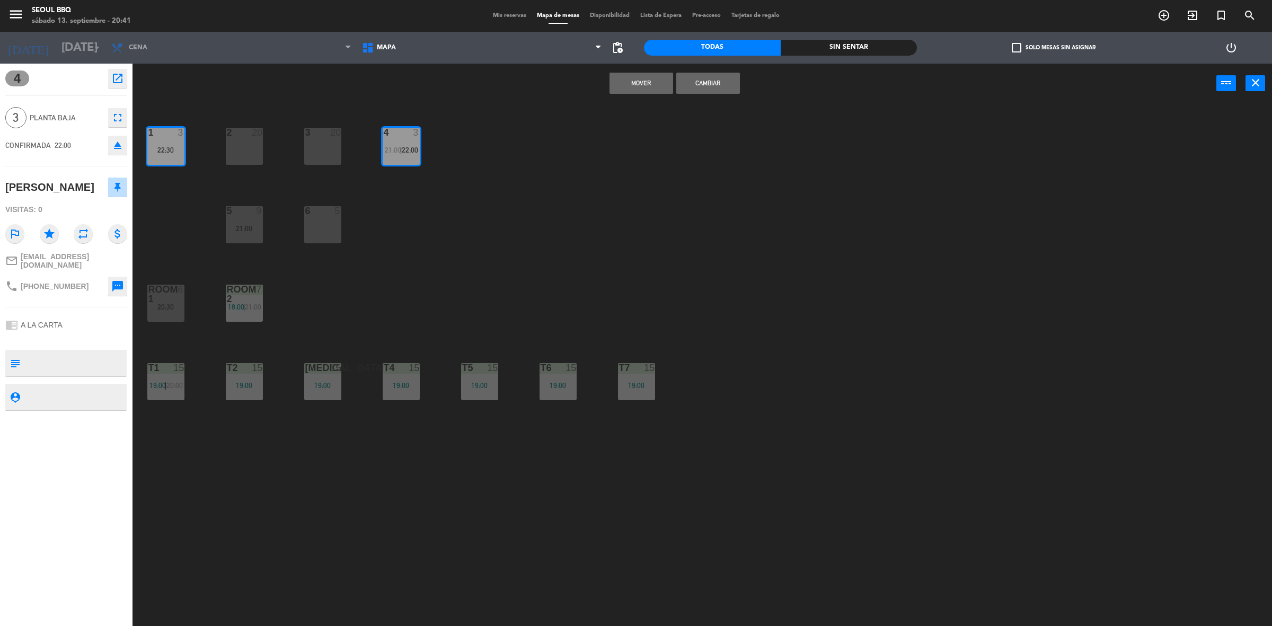
click at [644, 80] on button "Mover" at bounding box center [641, 83] width 64 height 21
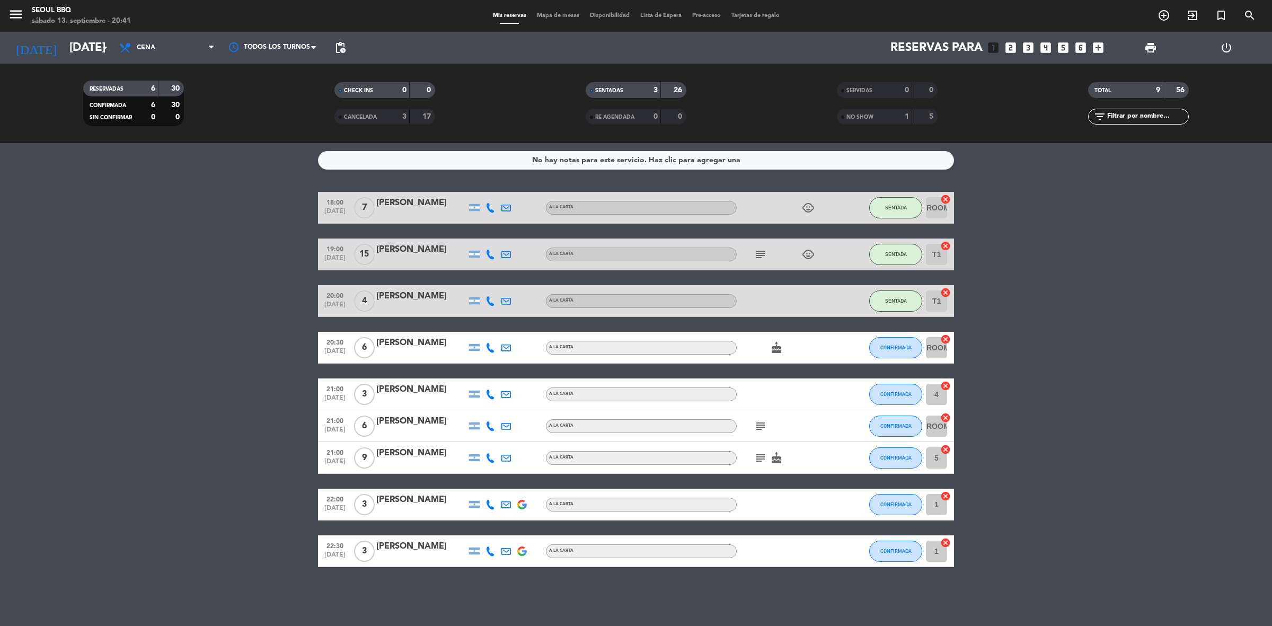
click at [175, 12] on div "menu Seoul bbq sábado 13. septiembre - 20:41" at bounding box center [159, 16] width 318 height 25
